Goal: Information Seeking & Learning: Learn about a topic

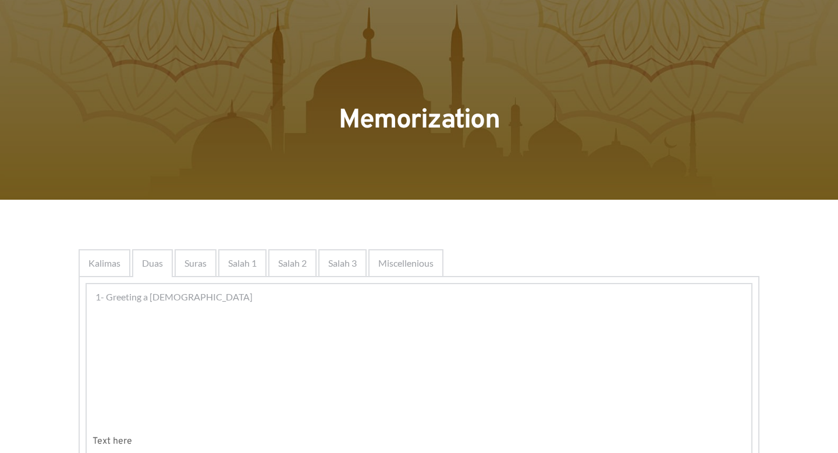
click at [169, 327] on div at bounding box center [197, 347] width 110 height 48
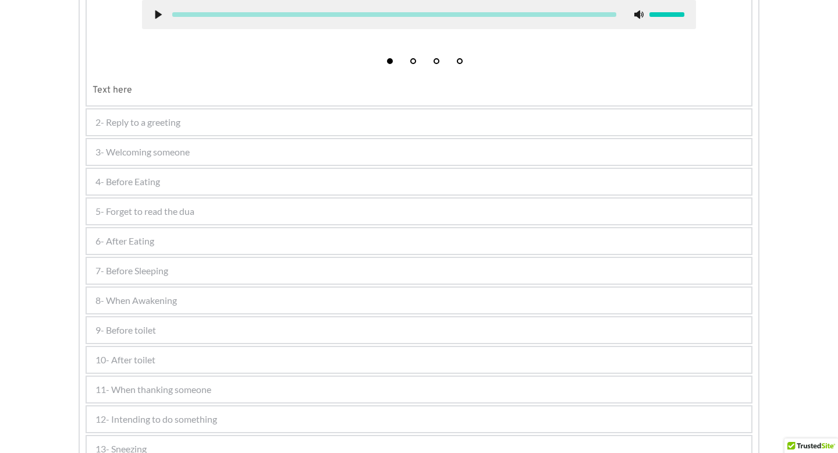
scroll to position [583, 0]
click at [159, 244] on div "6- After Eating" at bounding box center [419, 243] width 664 height 26
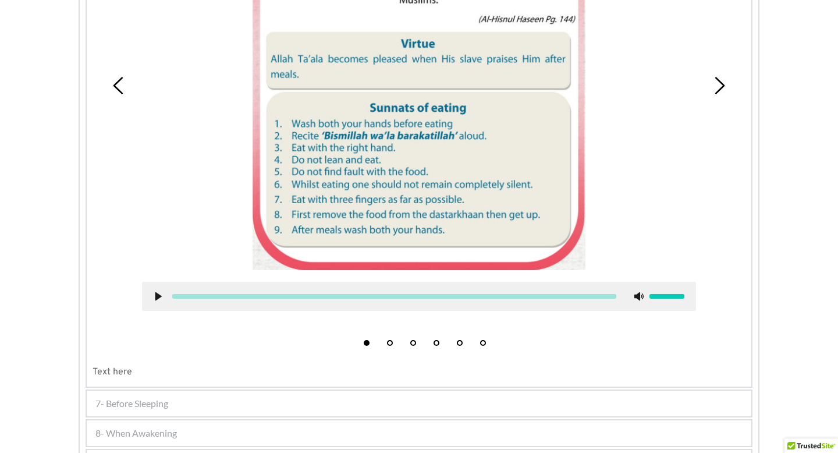
scroll to position [645, 0]
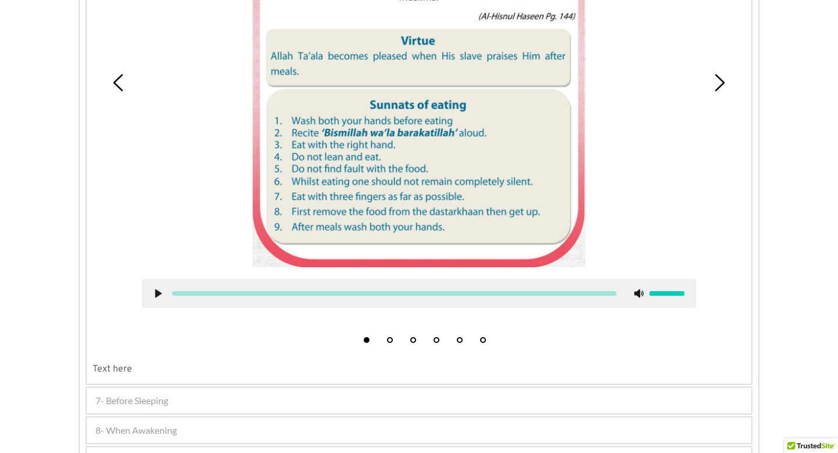
click at [151, 298] on div at bounding box center [419, 293] width 554 height 29
click at [156, 296] on use at bounding box center [158, 293] width 6 height 9
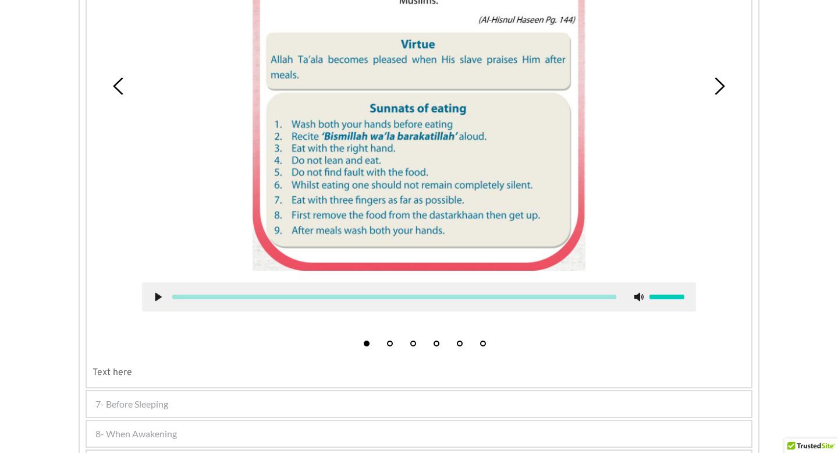
scroll to position [643, 0]
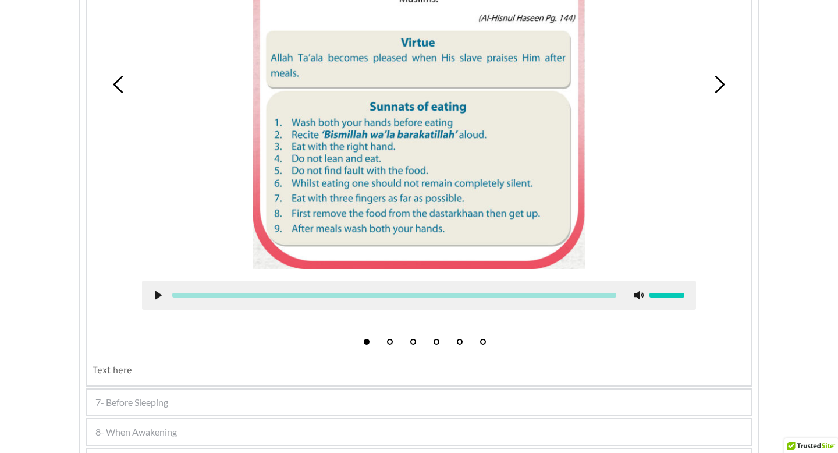
click at [639, 295] on use at bounding box center [638, 295] width 9 height 9
click at [639, 295] on icon at bounding box center [638, 294] width 9 height 9
click at [160, 292] on icon at bounding box center [158, 294] width 9 height 9
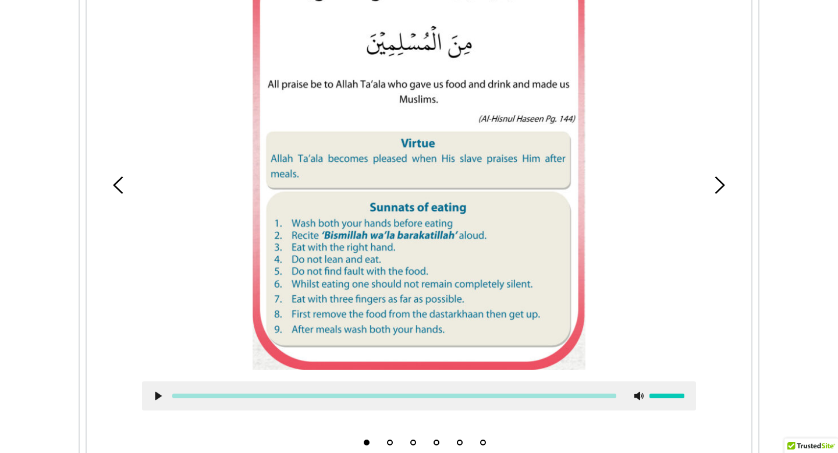
scroll to position [410, 0]
